Goal: Task Accomplishment & Management: Manage account settings

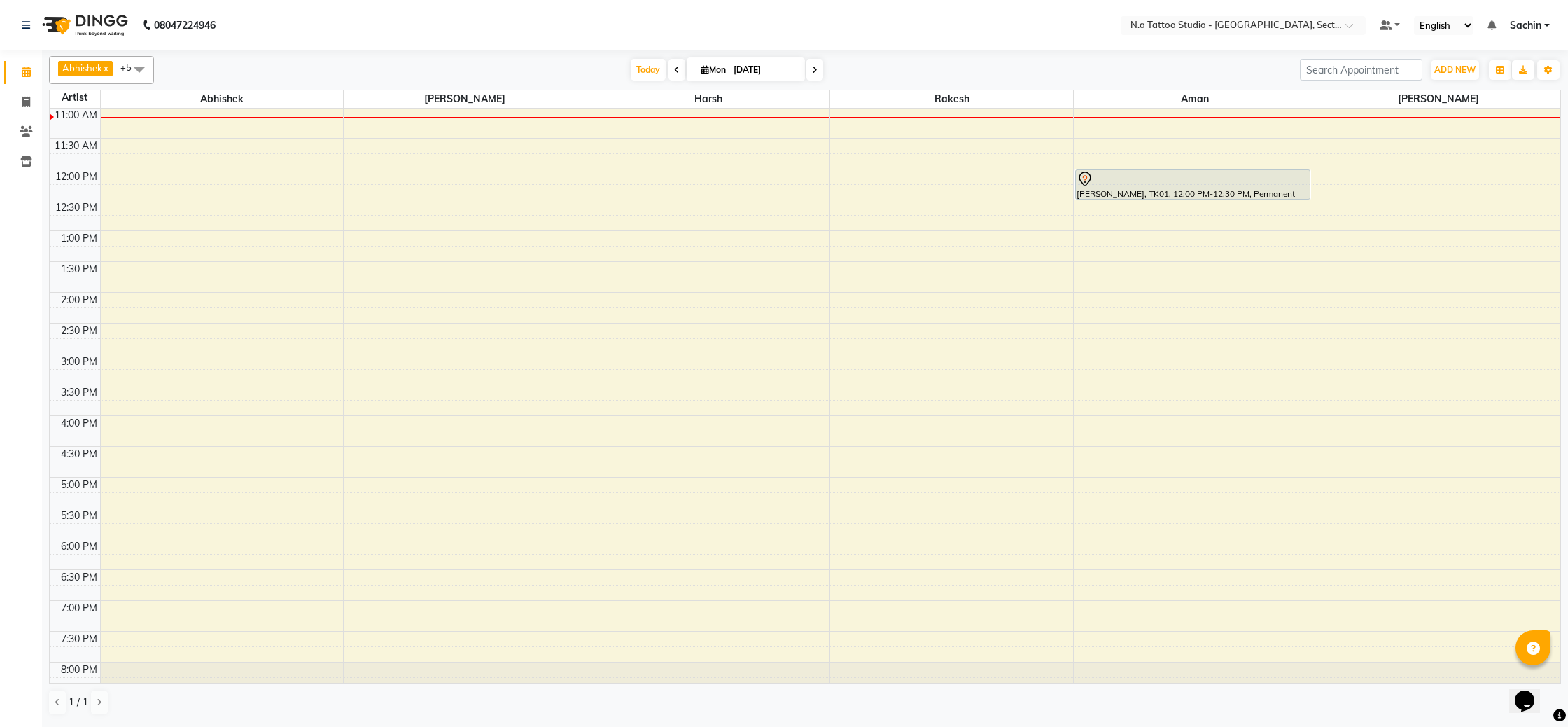
click at [365, 234] on div "8:00 AM 8:30 AM 9:00 AM 9:30 AM 10:00 AM 10:30 AM 11:00 AM 11:30 AM 12:00 PM 12…" at bounding box center [804, 323] width 1510 height 800
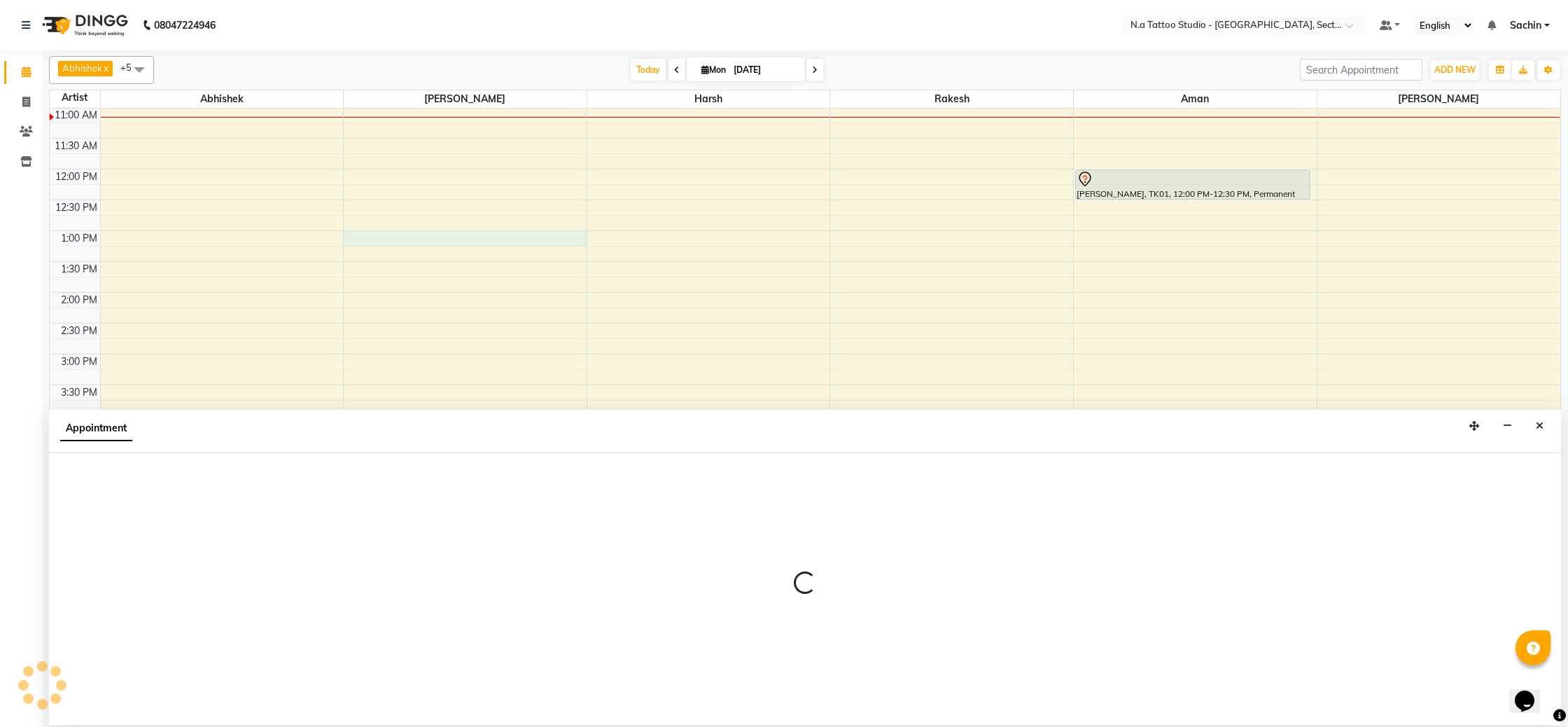
select select "35221"
select select "780"
select select "tentative"
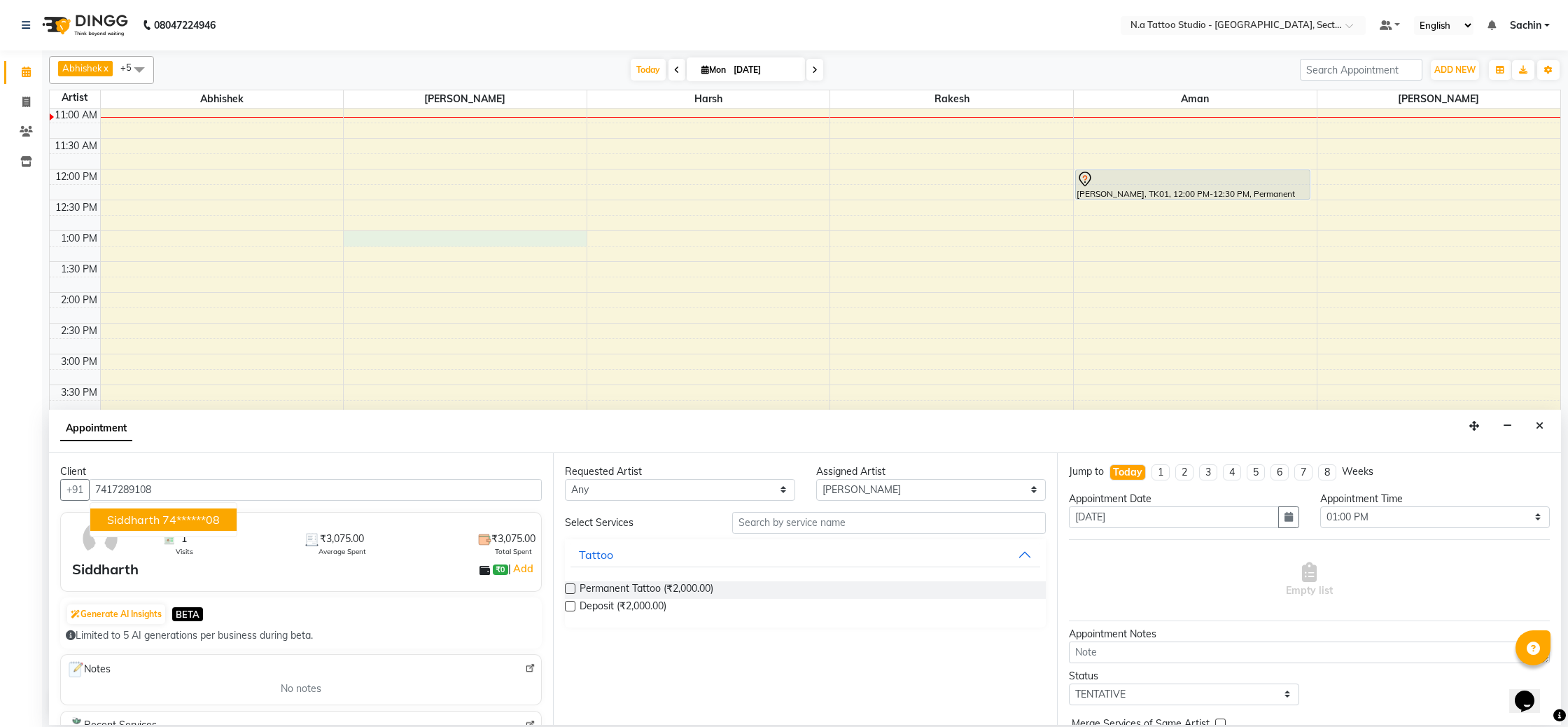
click at [148, 512] on button "Siddharth 74******08" at bounding box center [163, 520] width 146 height 22
type input "74******08"
drag, startPoint x: 569, startPoint y: 585, endPoint x: 601, endPoint y: 589, distance: 32.2
click at [569, 585] on label at bounding box center [570, 588] width 10 height 10
click at [569, 586] on input "checkbox" at bounding box center [570, 590] width 9 height 9
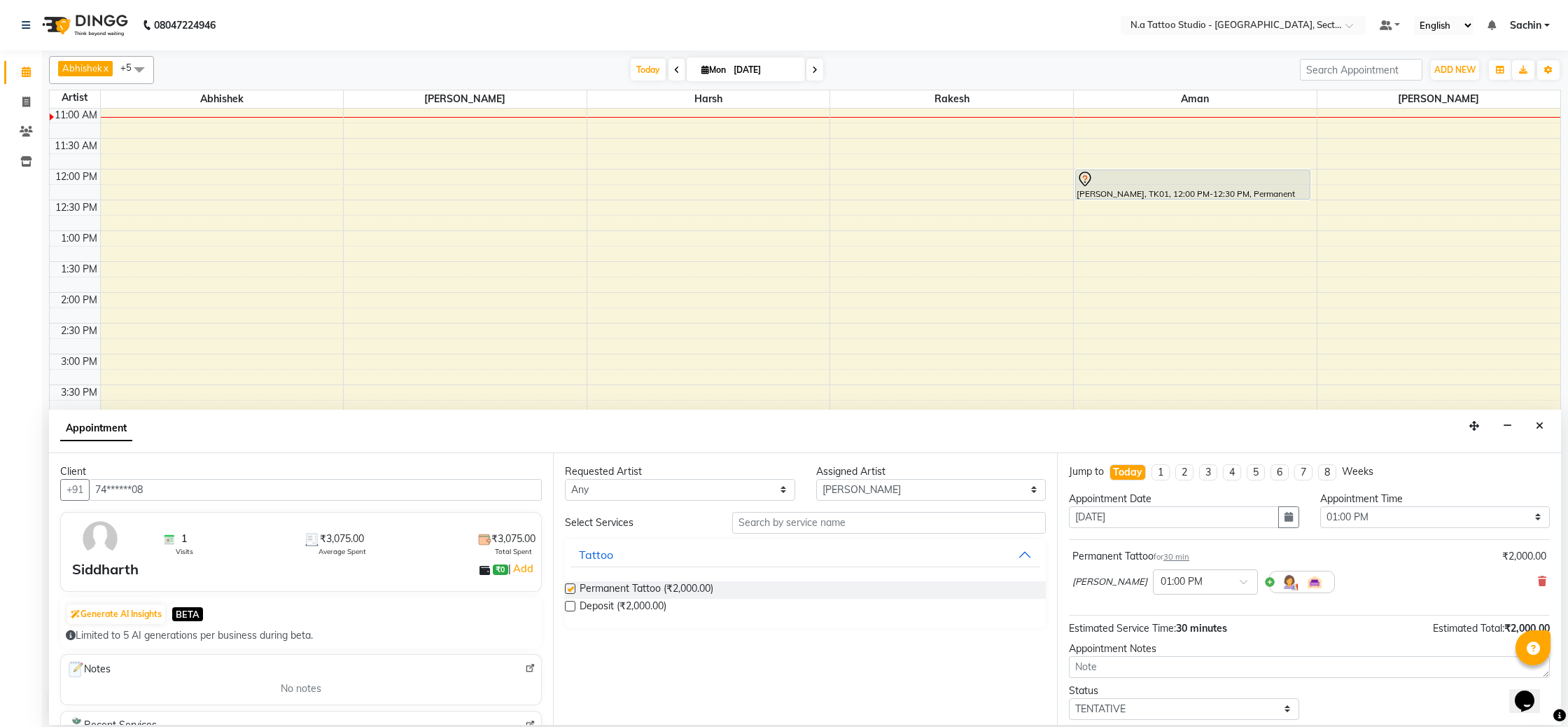
checkbox input "false"
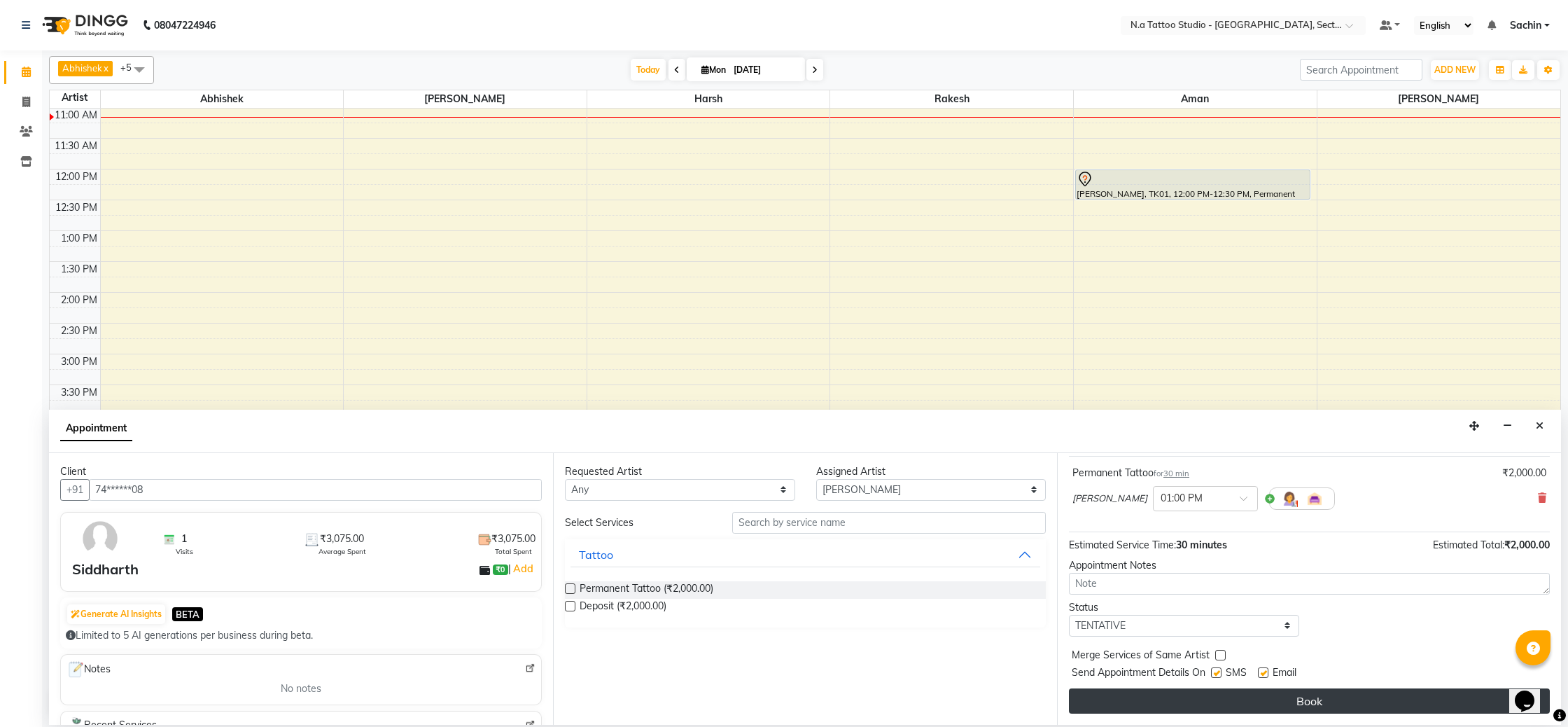
click at [1274, 697] on button "Book" at bounding box center [1309, 700] width 481 height 25
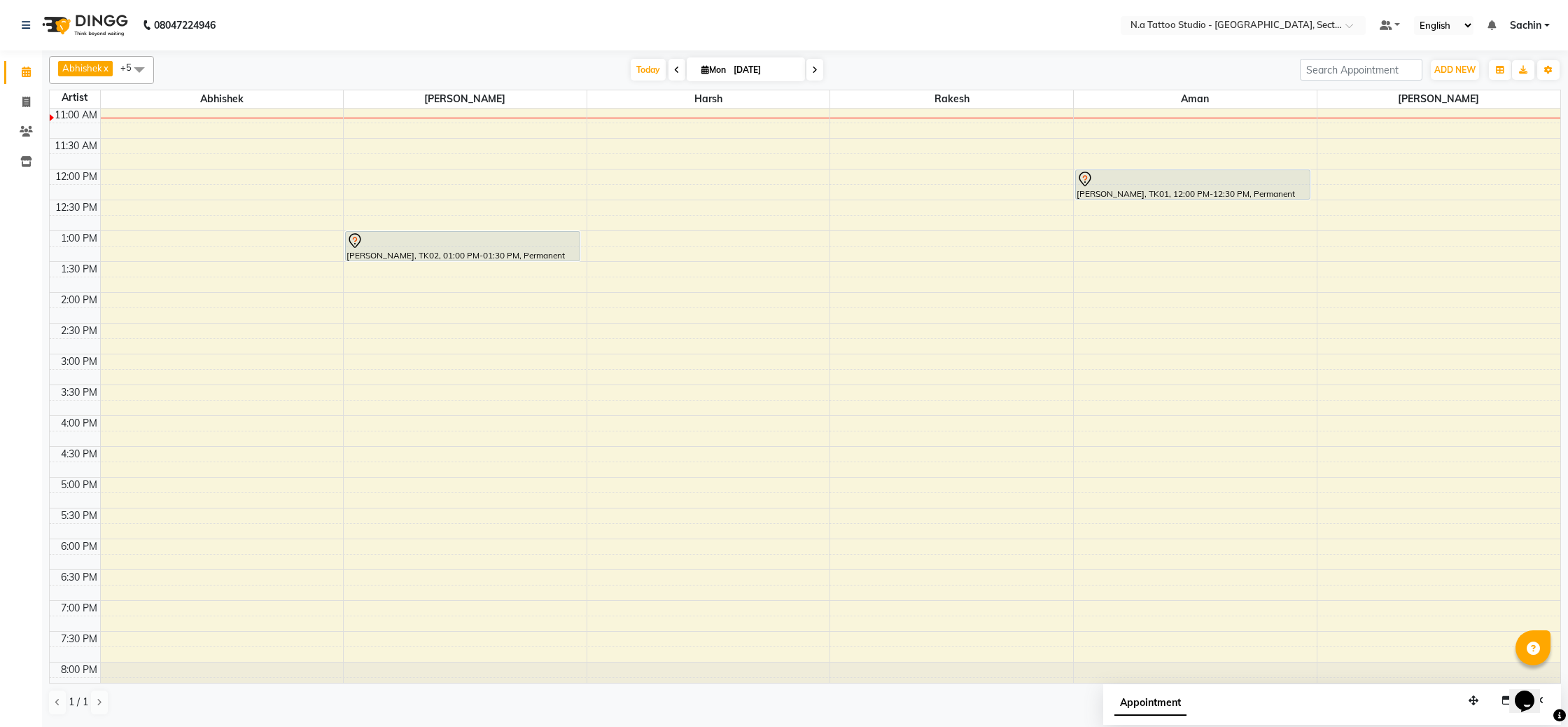
click at [725, 72] on span "Mon" at bounding box center [714, 69] width 32 height 10
select select "9"
select select "2025"
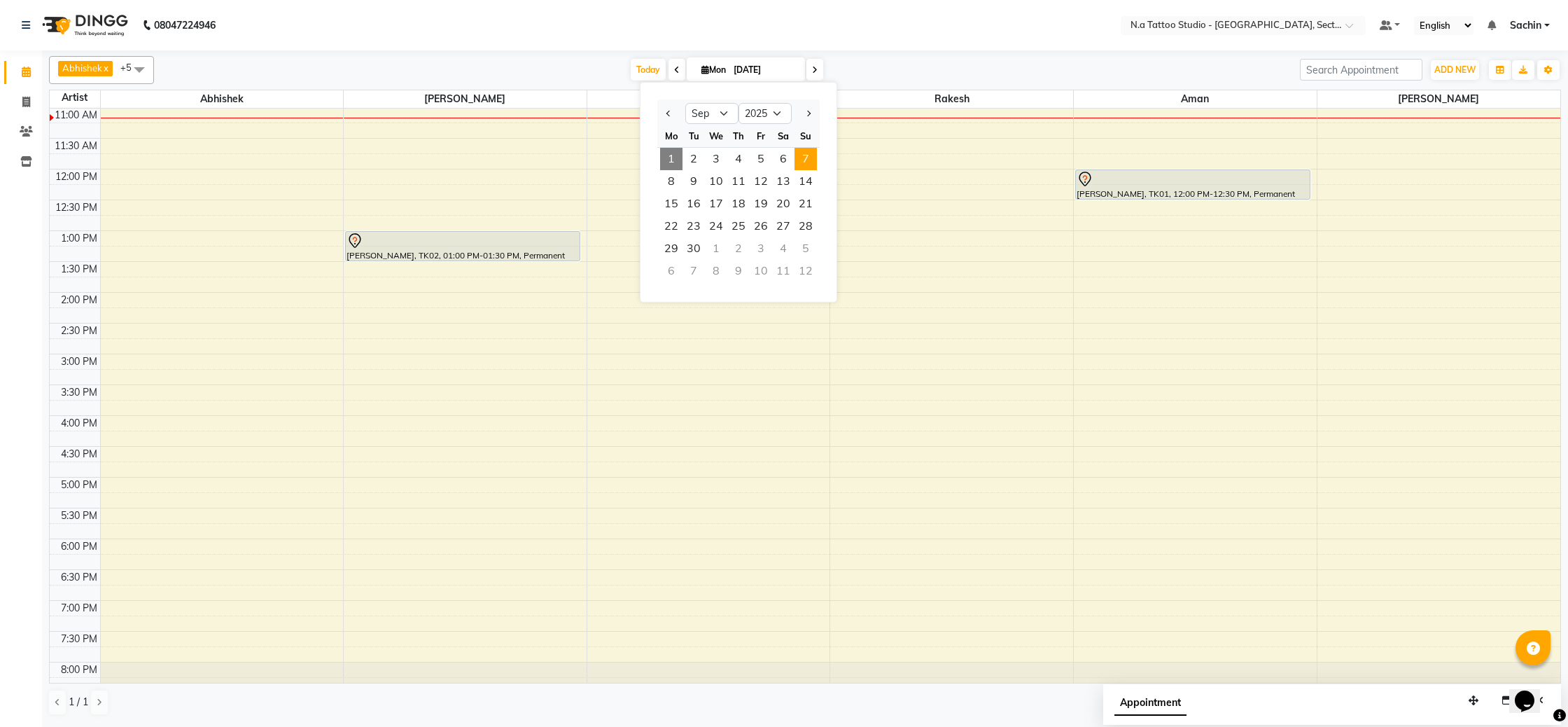
click at [810, 154] on span "7" at bounding box center [806, 159] width 22 height 22
type input "[DATE]"
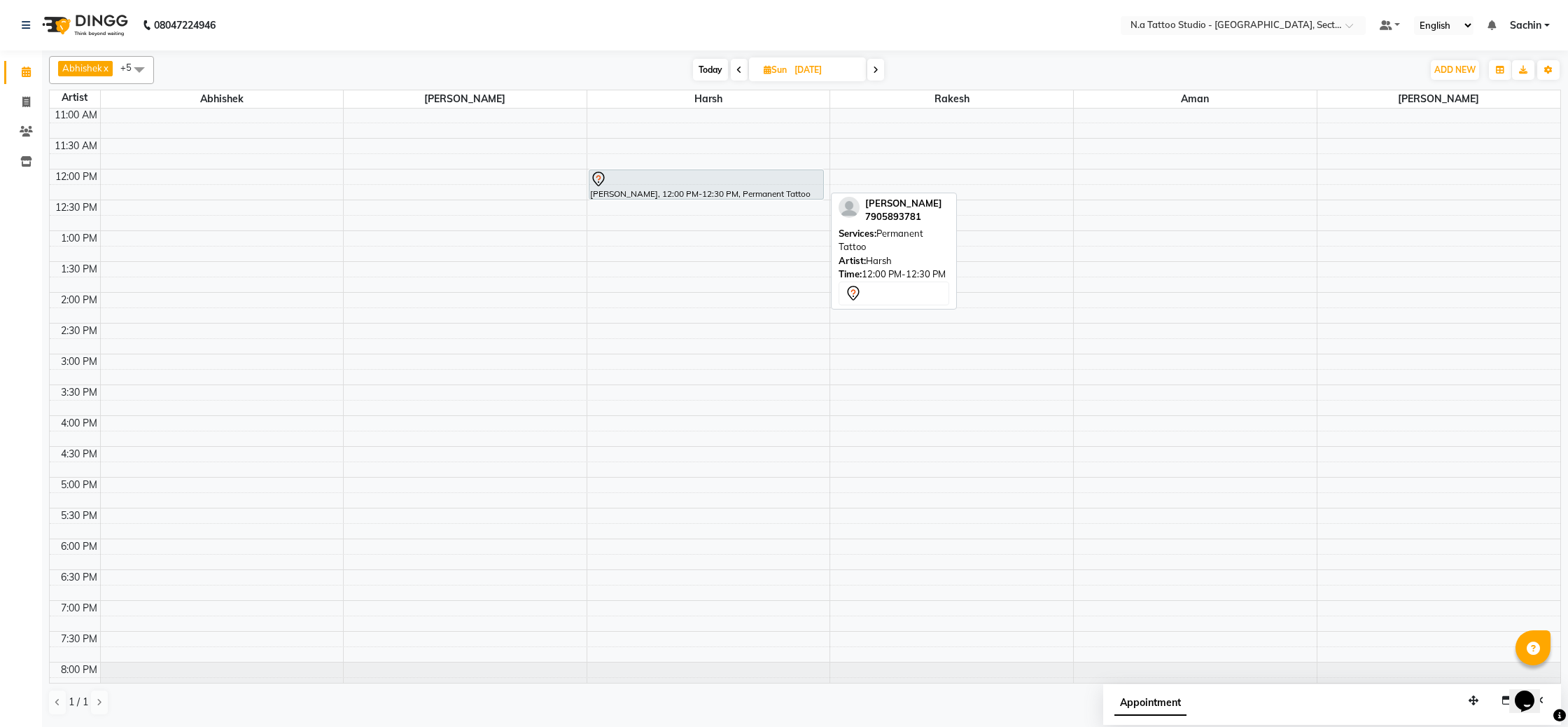
scroll to position [0, 0]
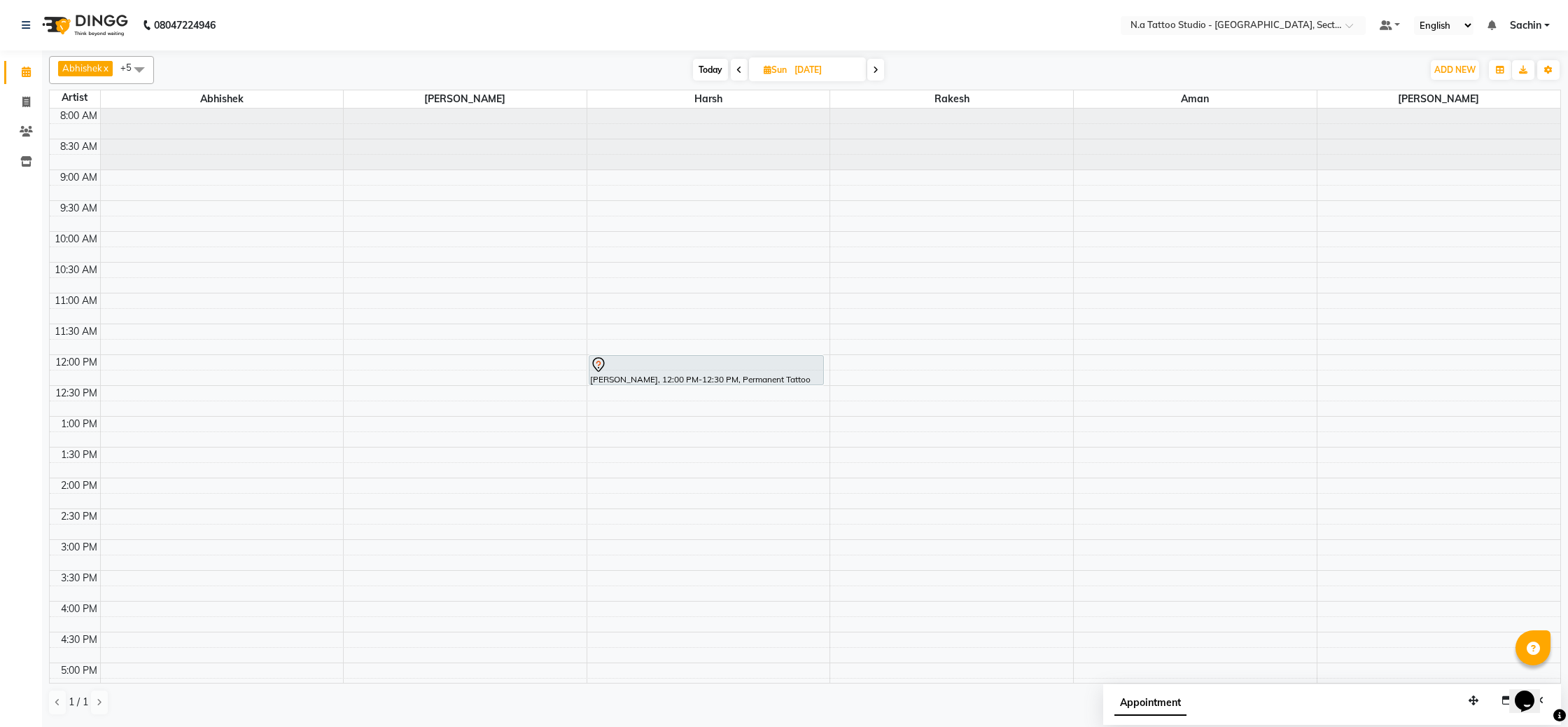
click at [769, 69] on icon at bounding box center [768, 70] width 7 height 9
select select "9"
select select "2025"
click at [869, 47] on nav "08047224946 Select Location × N.a Tattoo Studio - [GEOGRAPHIC_DATA], Sector 18 …" at bounding box center [784, 25] width 1568 height 50
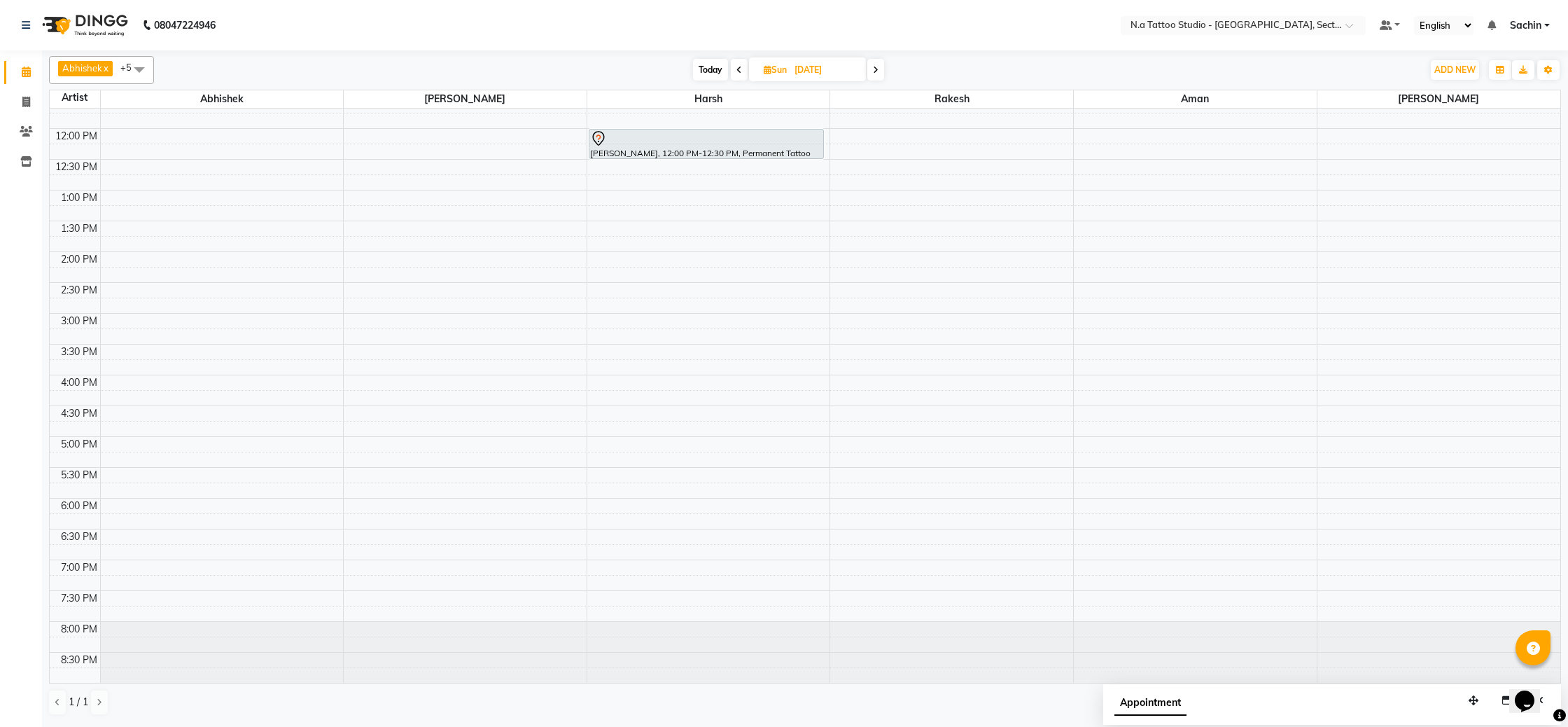
scroll to position [225, 0]
click at [704, 68] on span "Today" at bounding box center [711, 69] width 35 height 21
type input "[DATE]"
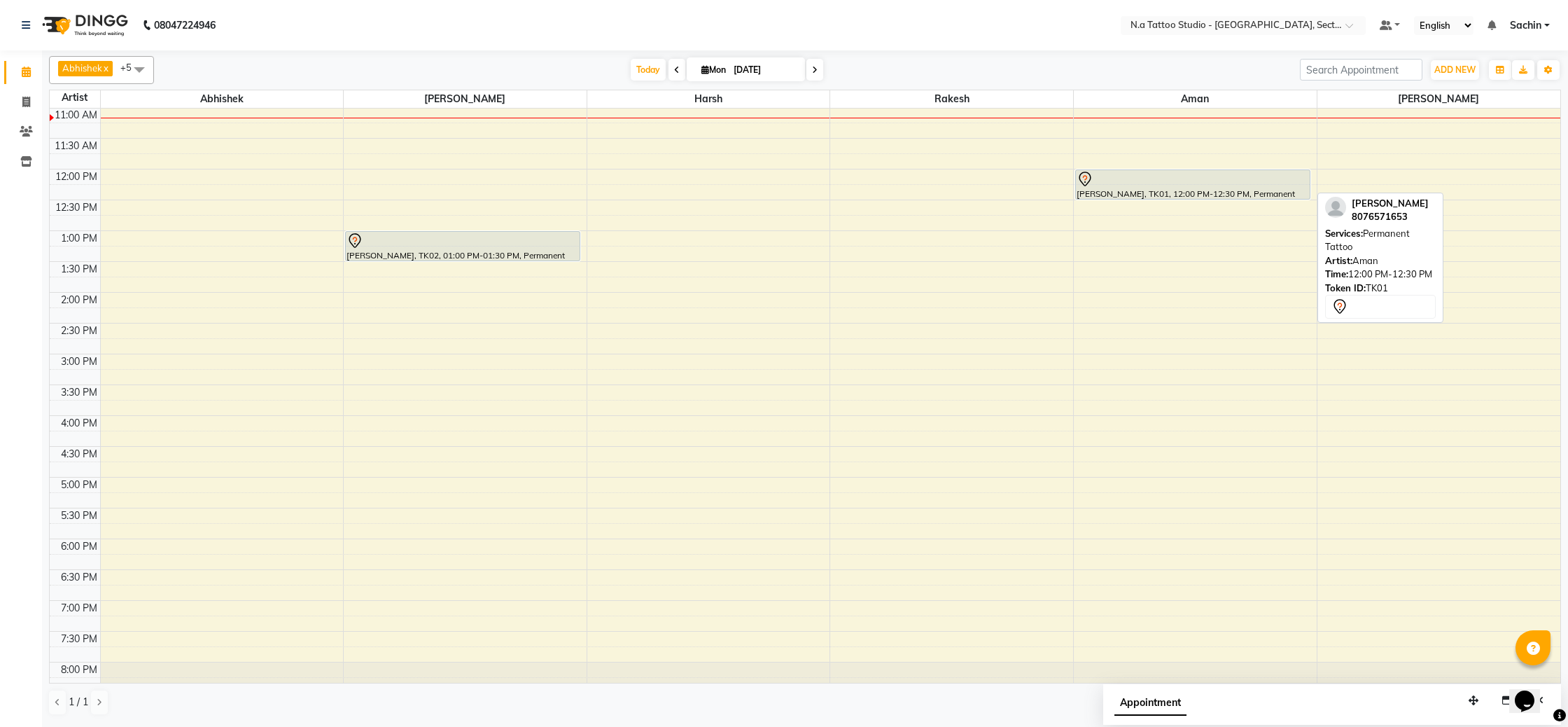
click at [1147, 187] on div at bounding box center [1192, 179] width 232 height 17
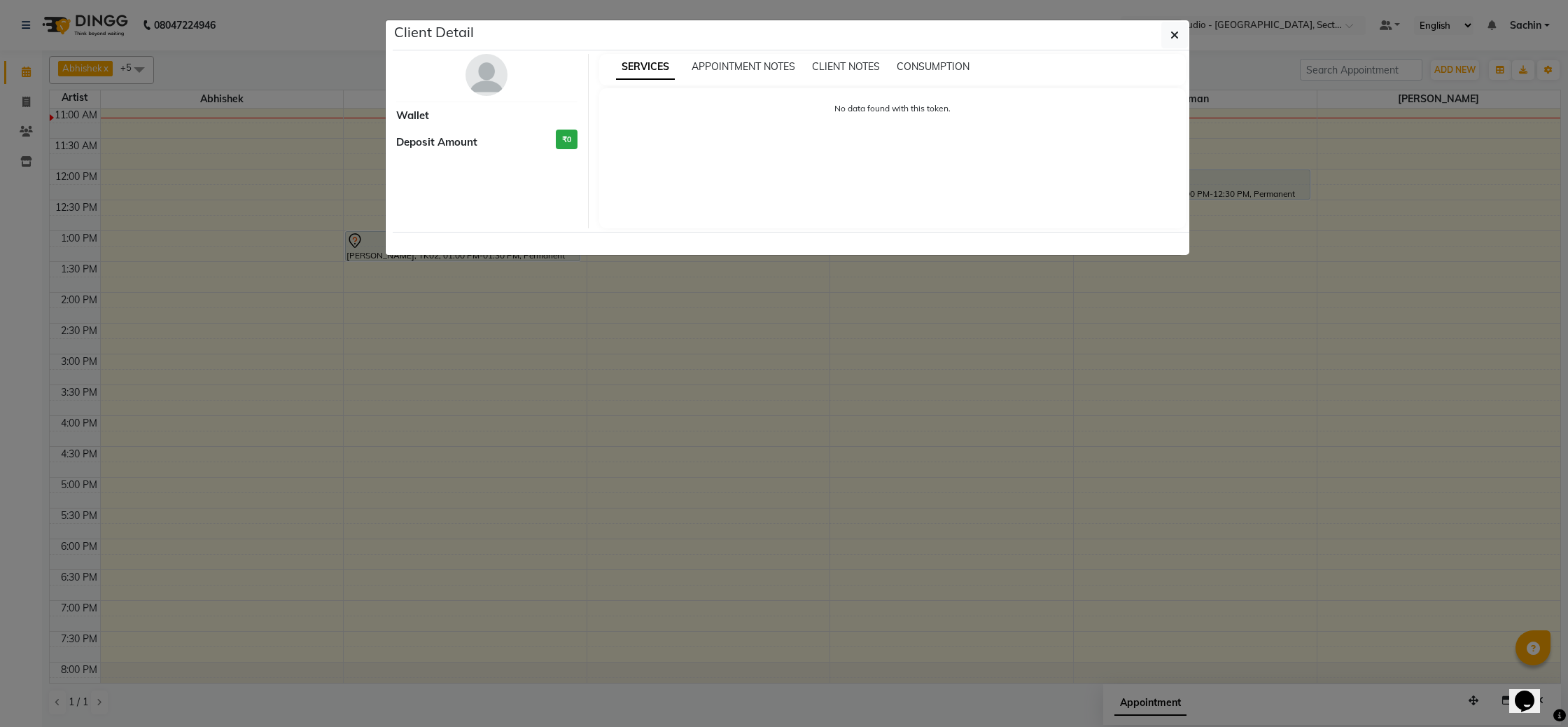
select select "7"
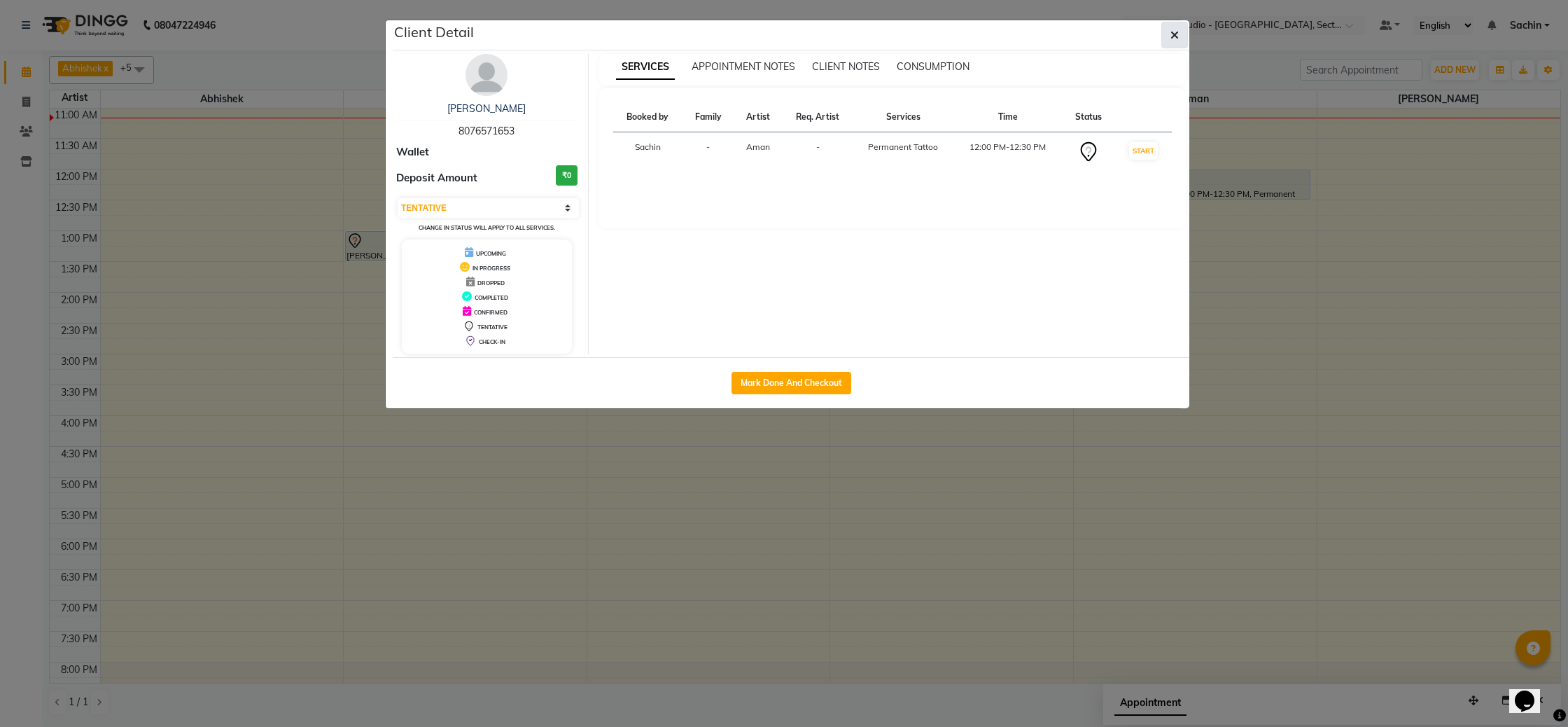
click at [1174, 37] on icon "button" at bounding box center [1174, 35] width 8 height 11
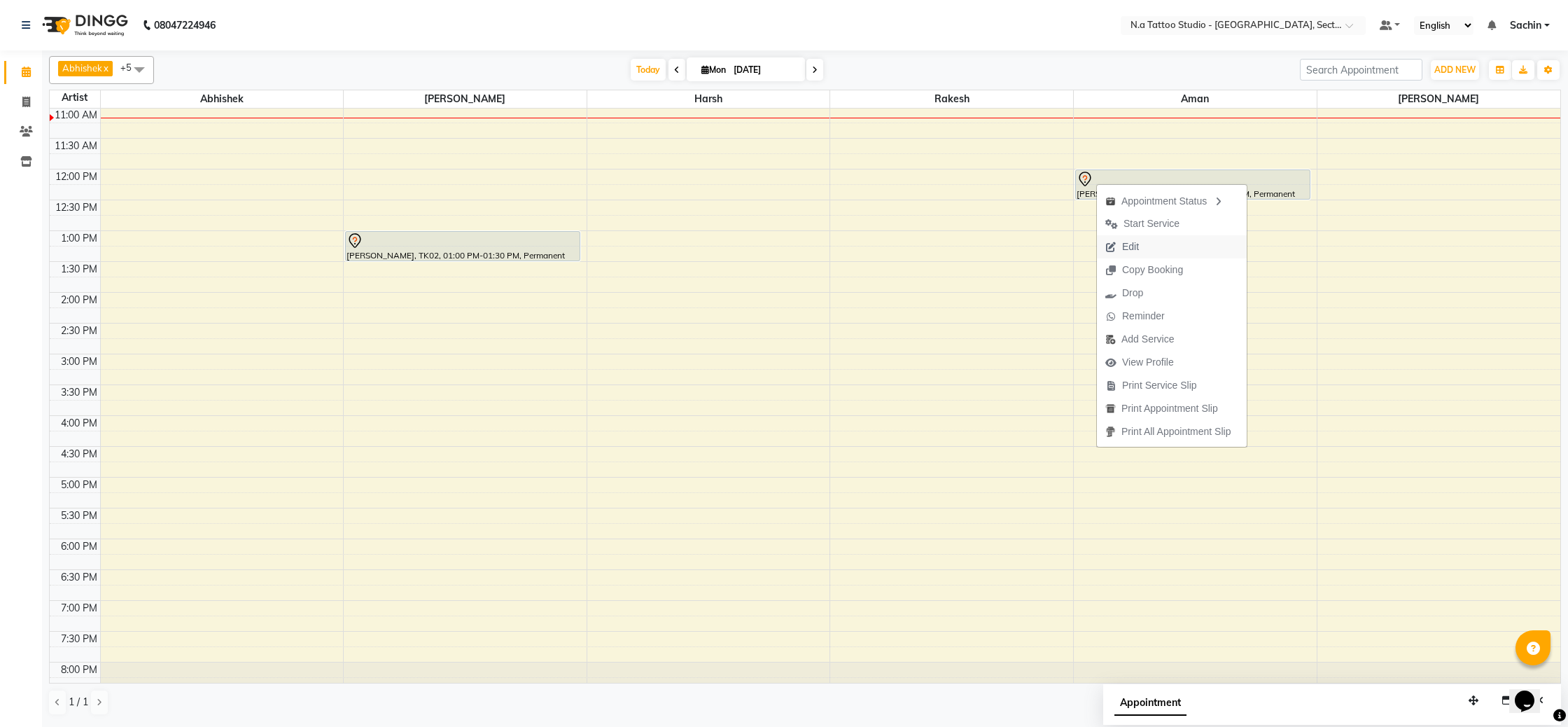
click at [1148, 250] on button "Edit" at bounding box center [1171, 246] width 150 height 23
select select "tentative"
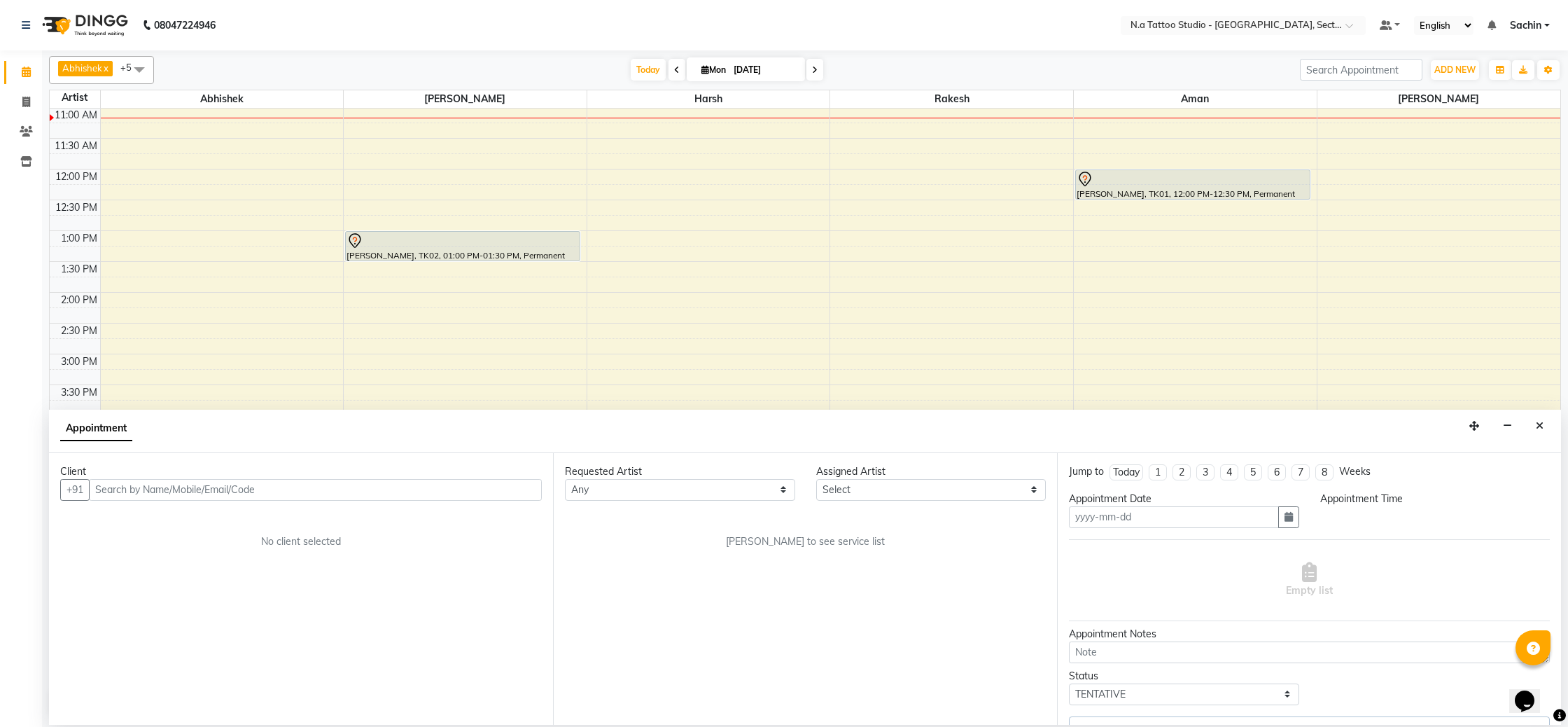
type input "[DATE]"
select select "84972"
select select "720"
select select "1983"
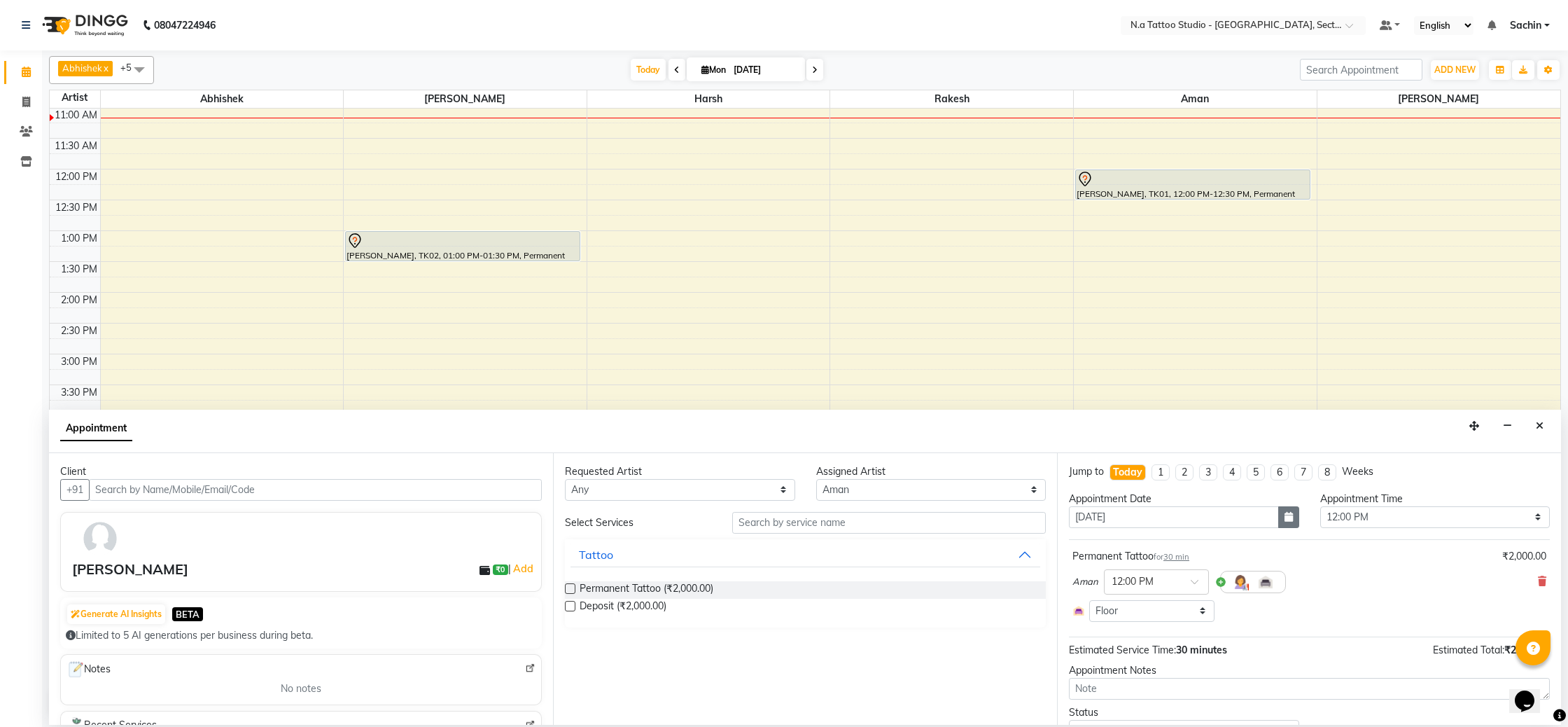
click at [1285, 509] on button "button" at bounding box center [1288, 516] width 21 height 21
click at [1215, 595] on div "7" at bounding box center [1218, 589] width 22 height 22
type input "[DATE]"
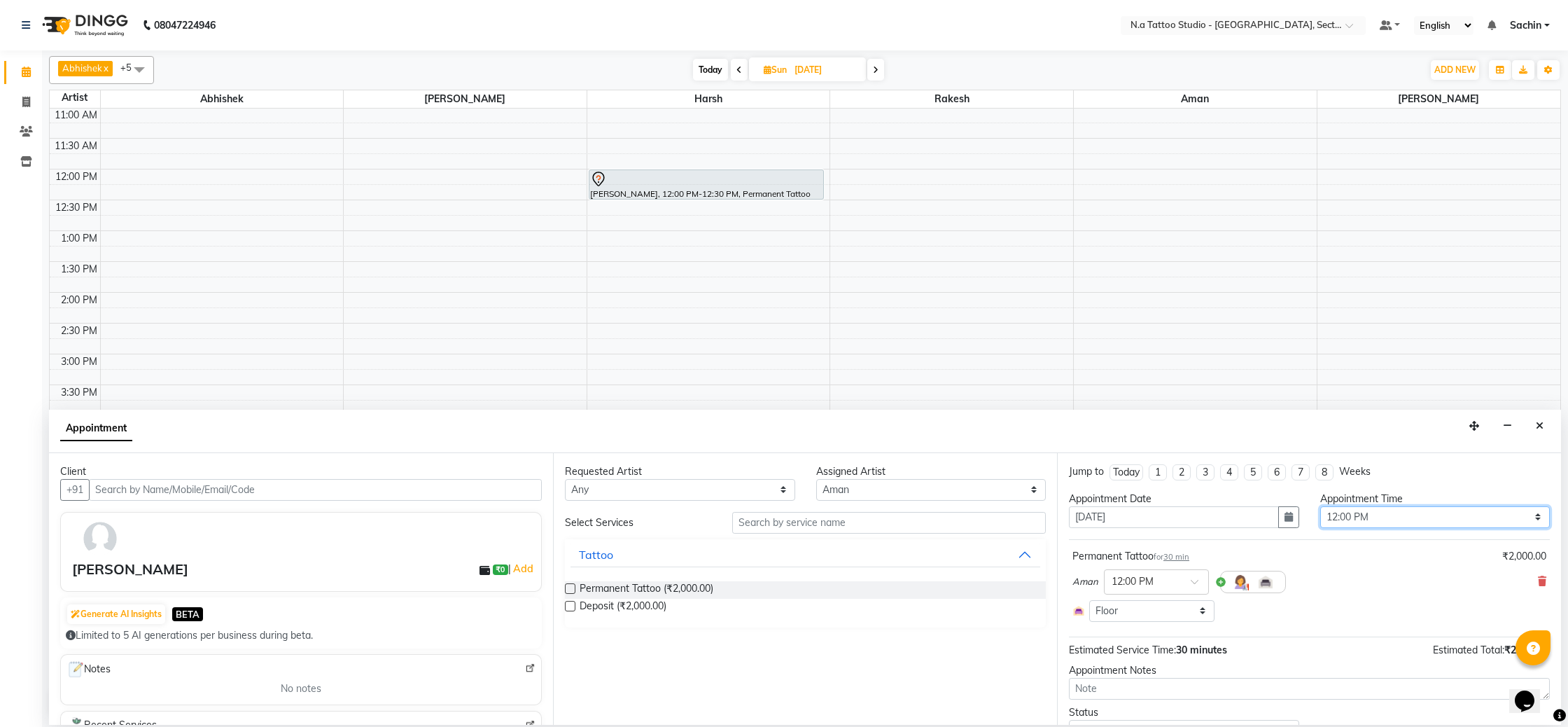
click at [1370, 514] on select "Select 09:00 AM 09:15 AM 09:30 AM 09:45 AM 10:00 AM 10:15 AM 10:30 AM 10:45 AM …" at bounding box center [1435, 516] width 231 height 21
select select "1050"
click at [1320, 506] on select "Select 09:00 AM 09:15 AM 09:30 AM 09:45 AM 10:00 AM 10:15 AM 10:30 AM 10:45 AM …" at bounding box center [1435, 516] width 231 height 21
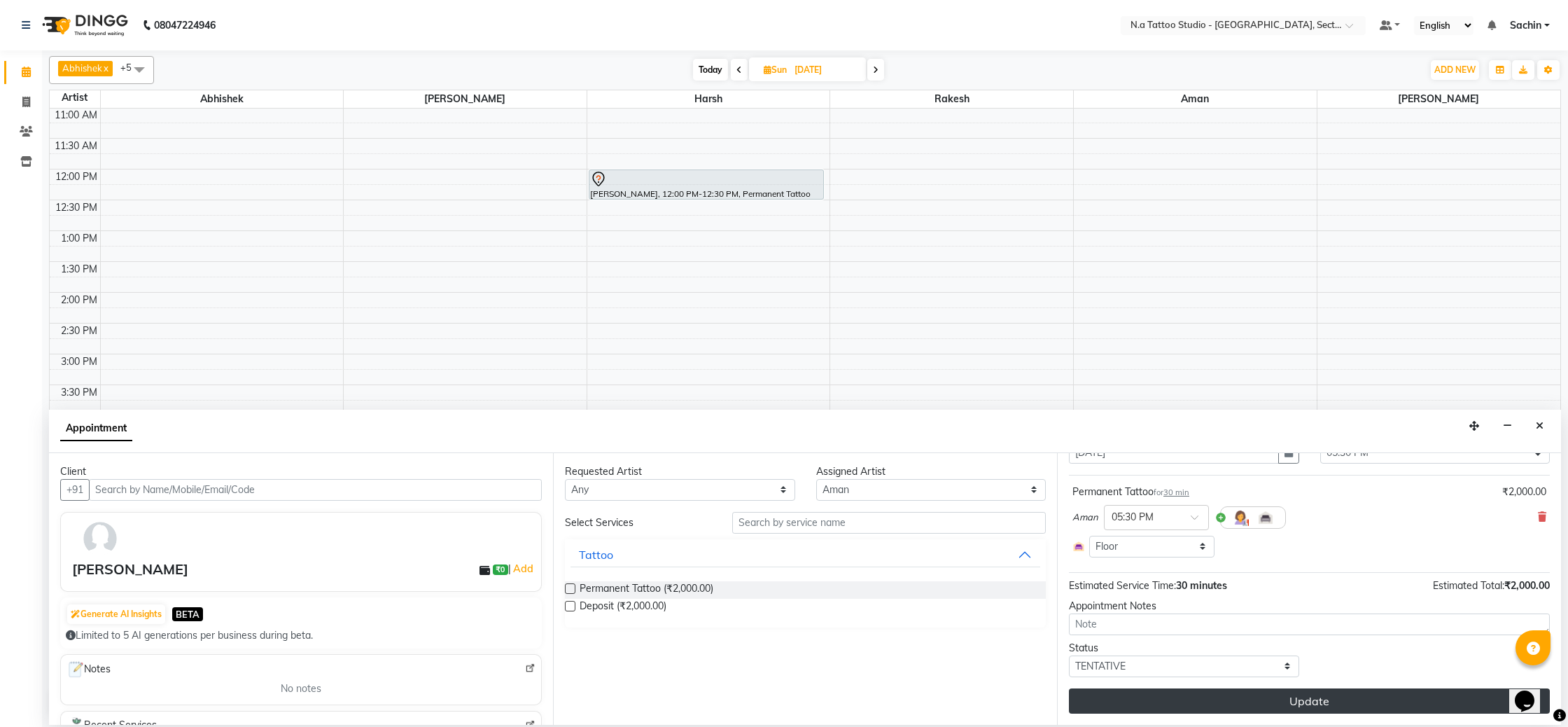
click at [1228, 705] on button "Update" at bounding box center [1309, 700] width 481 height 25
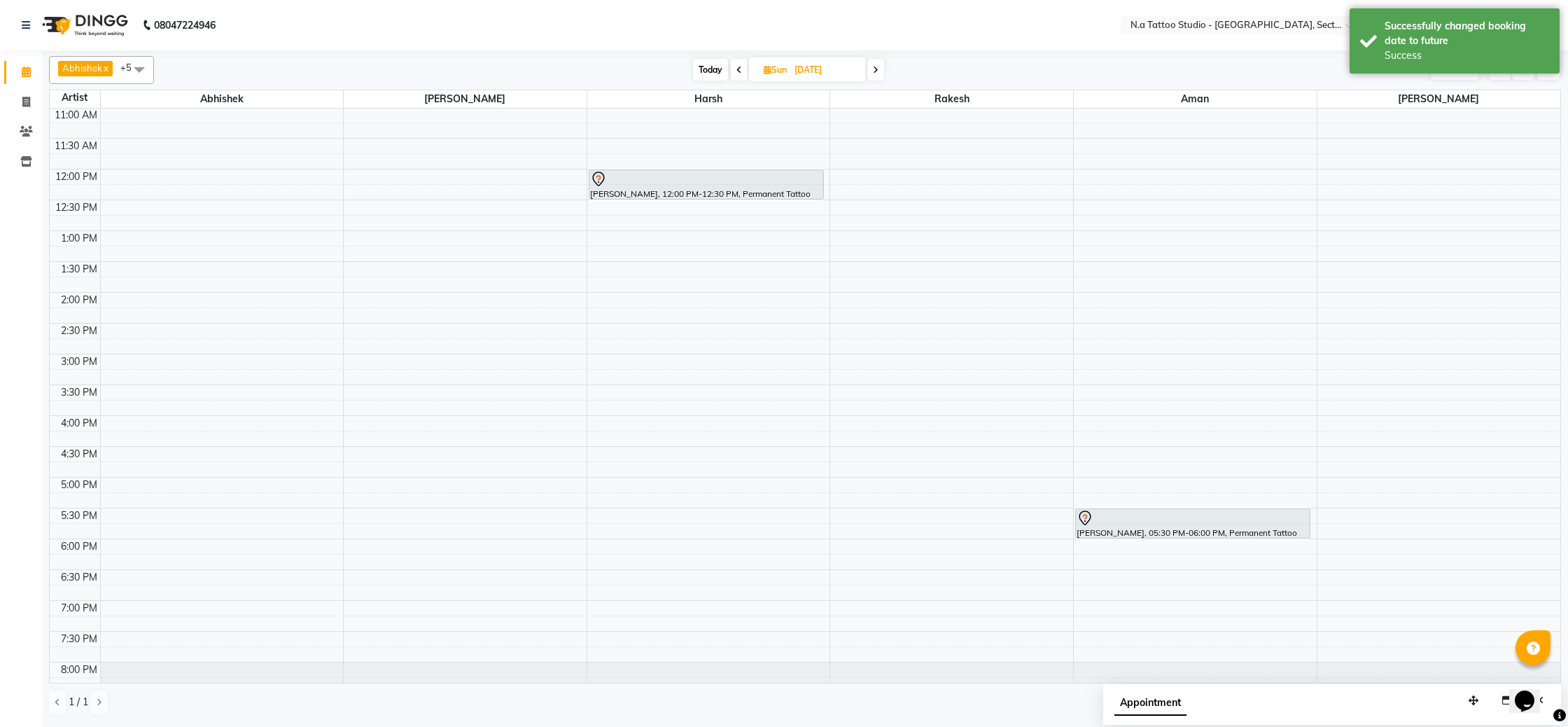
scroll to position [0, 0]
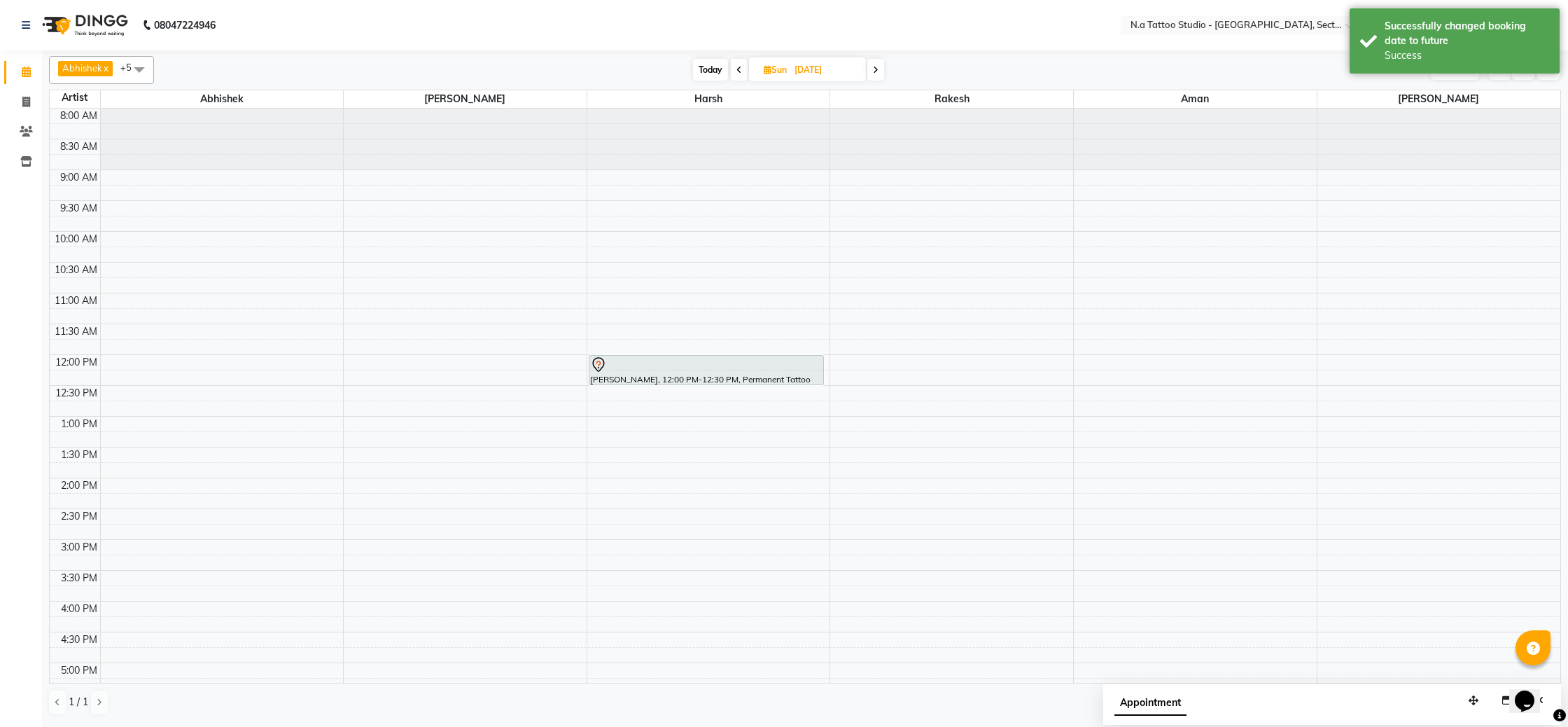
click at [717, 70] on span "Today" at bounding box center [711, 69] width 35 height 21
type input "[DATE]"
